Goal: Task Accomplishment & Management: Manage account settings

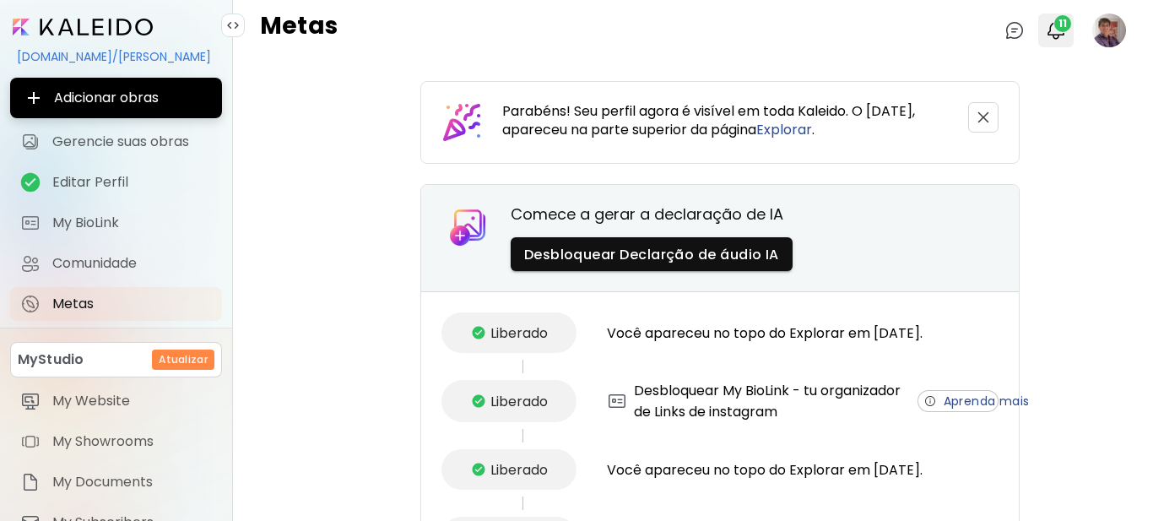
click at [1046, 31] on img "button" at bounding box center [1056, 30] width 20 height 20
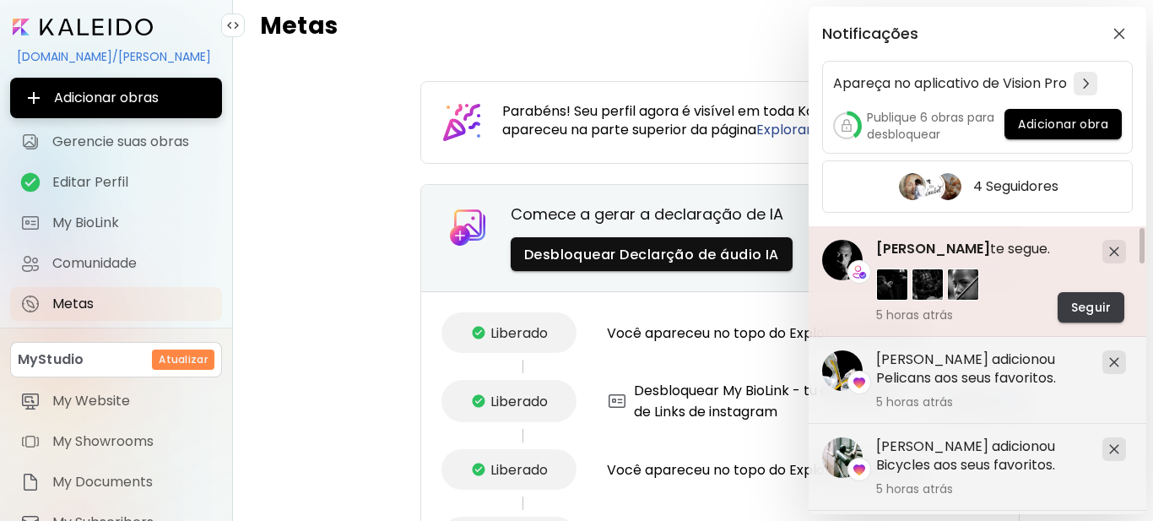
click at [1092, 308] on span "Seguir" at bounding box center [1091, 308] width 40 height 18
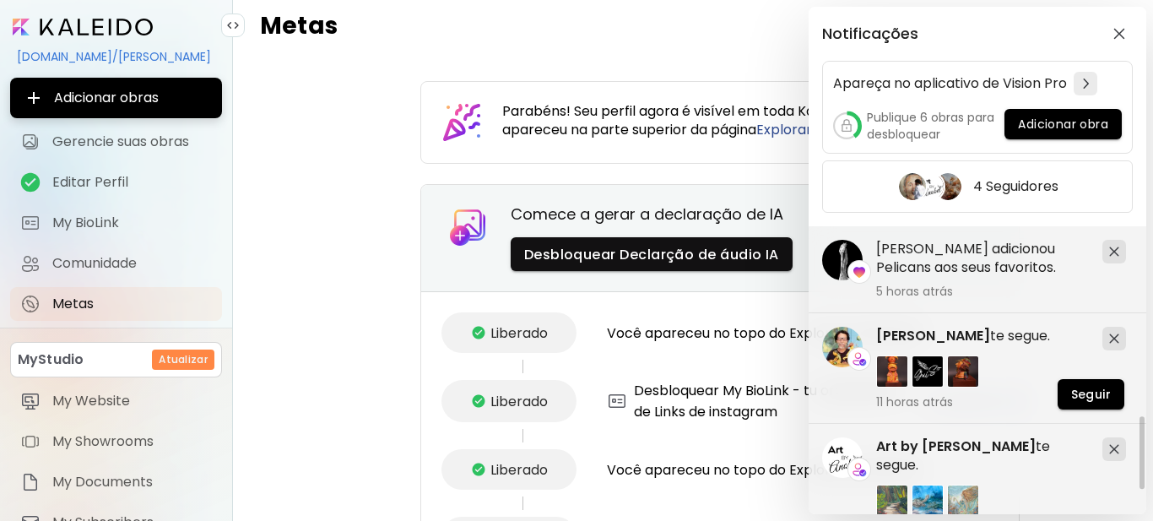
scroll to position [760, 0]
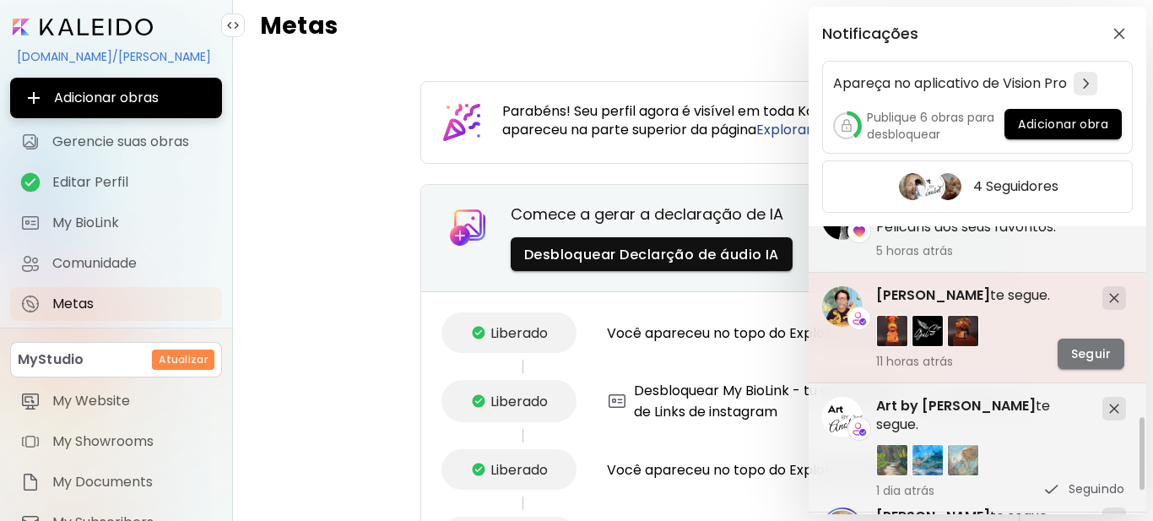
click at [1102, 355] on span "Seguir" at bounding box center [1091, 354] width 40 height 18
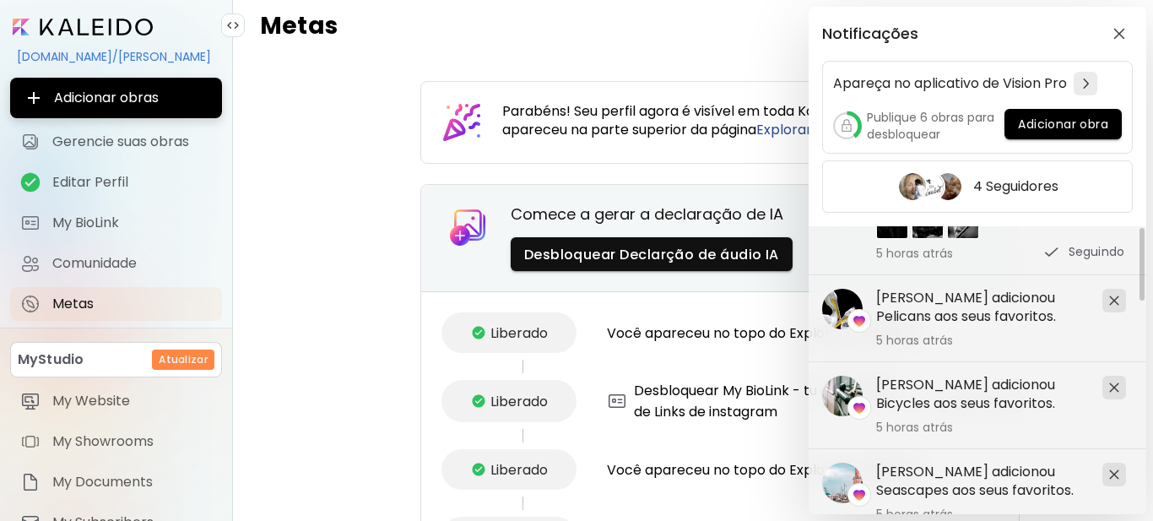
scroll to position [0, 0]
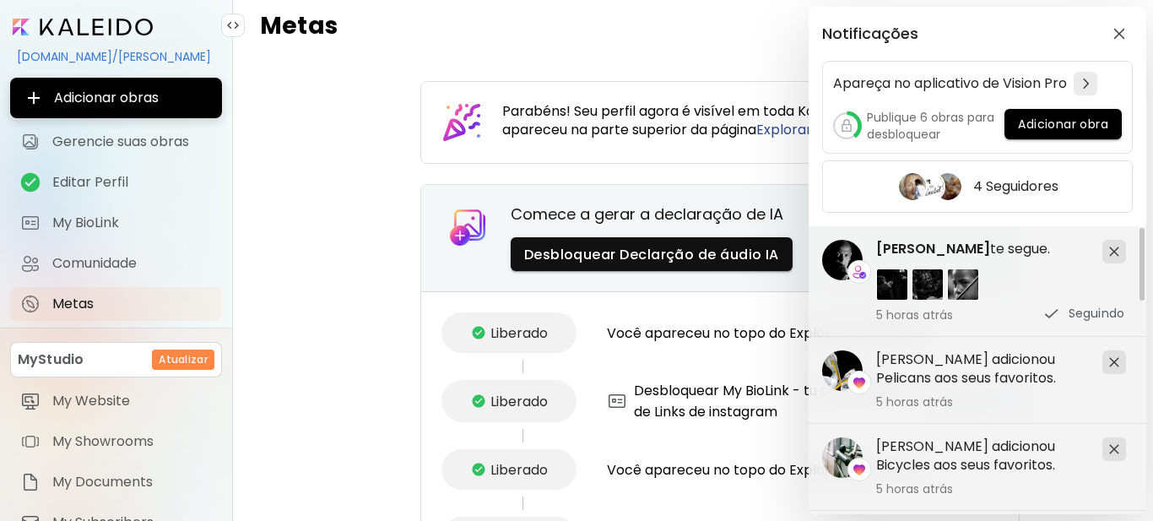
click at [315, 290] on div "Notificações Apareça no aplicativo de Vision Pro Publique 6 obras para desbloqu…" at bounding box center [576, 260] width 1153 height 521
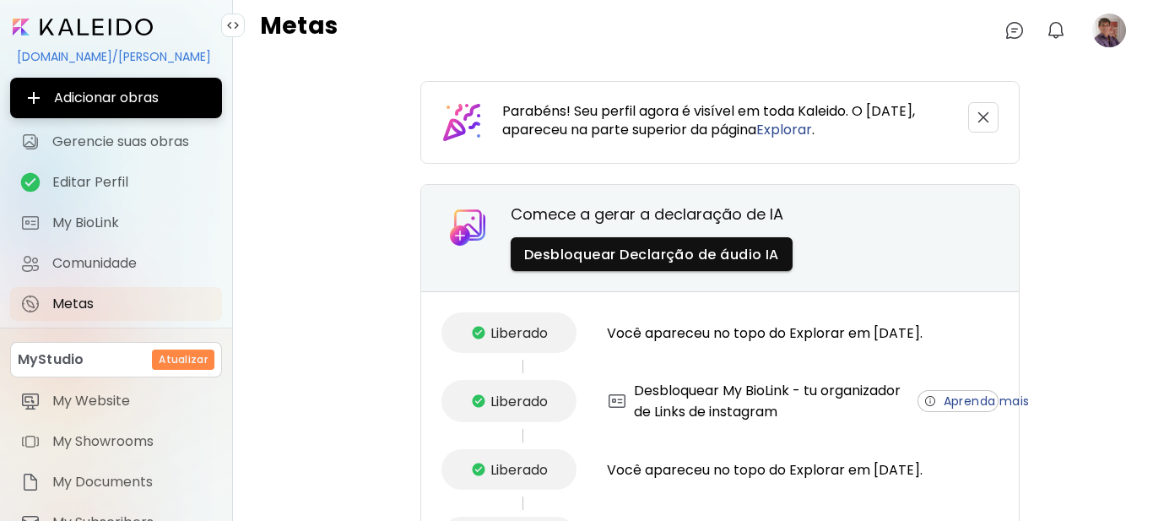
drag, startPoint x: 1010, startPoint y: 244, endPoint x: 1079, endPoint y: 167, distance: 103.4
click at [93, 145] on span "Gerencie suas obras" at bounding box center [132, 141] width 160 height 17
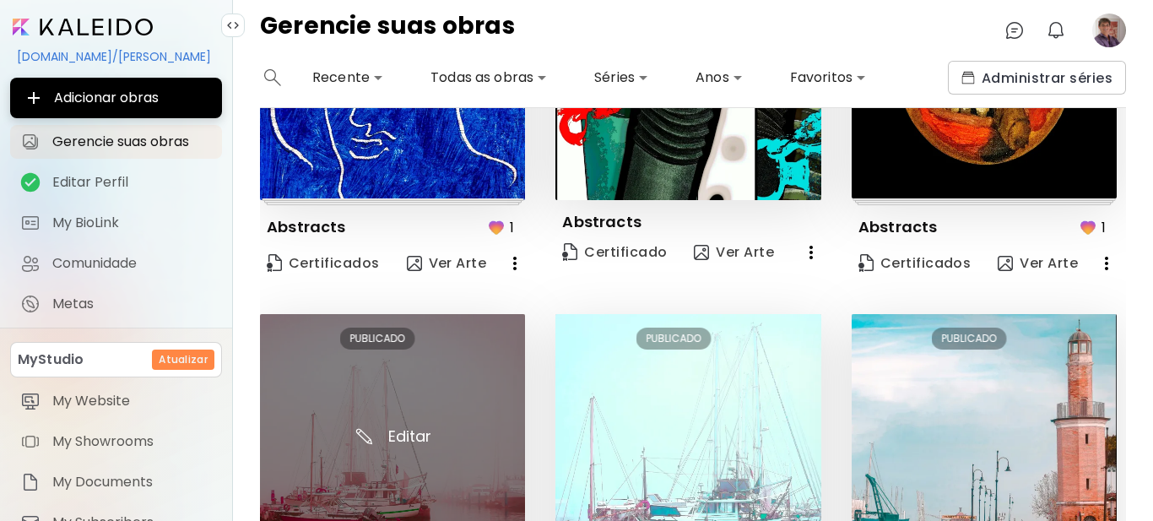
scroll to position [844, 0]
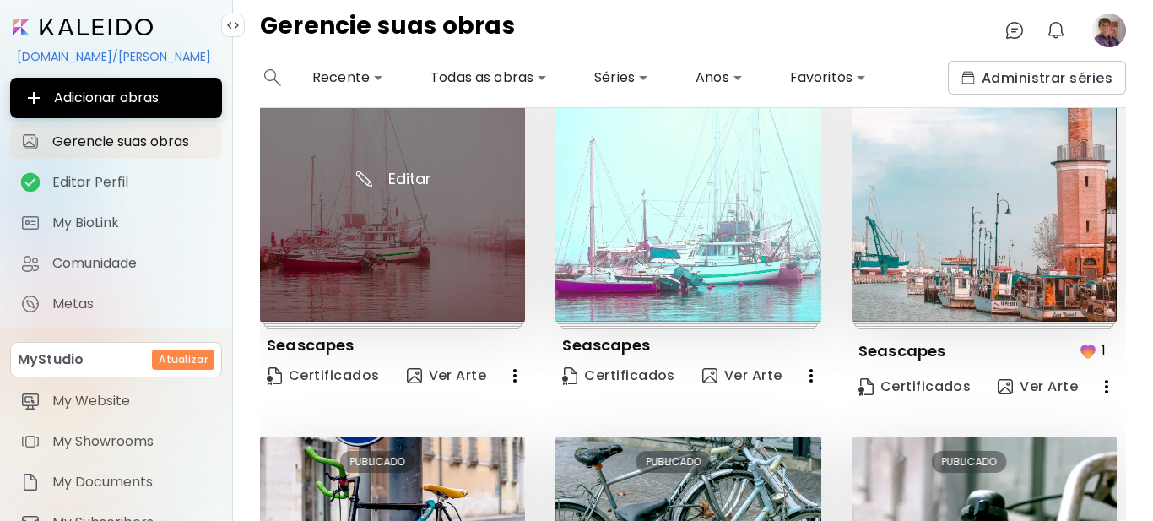
click at [409, 168] on img at bounding box center [392, 189] width 265 height 265
